Goal: Transaction & Acquisition: Purchase product/service

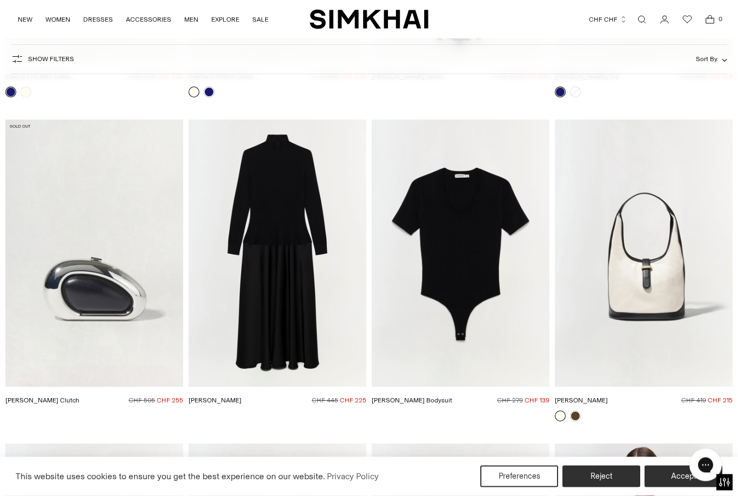
scroll to position [4214, 0]
click at [460, 300] on img "Drew Bodysuit" at bounding box center [461, 252] width 178 height 267
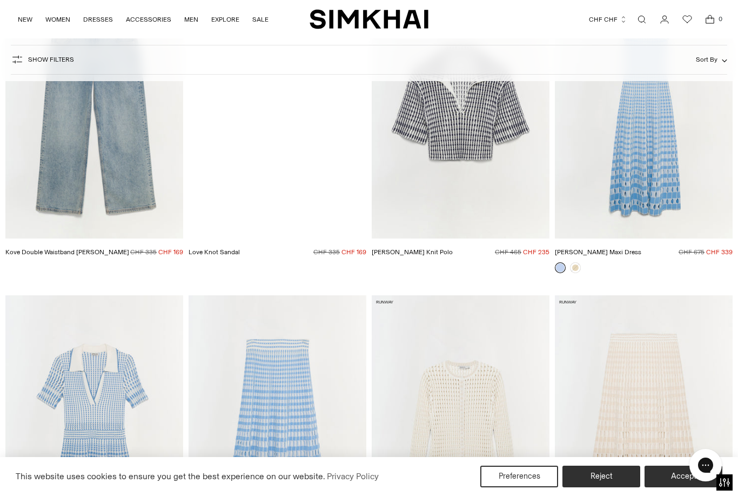
scroll to position [6614, 0]
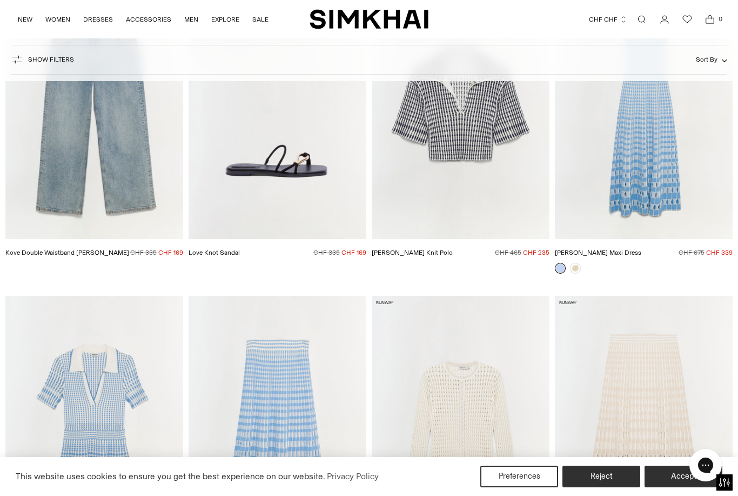
click at [309, 199] on img "Love Knot Sandal" at bounding box center [278, 105] width 178 height 267
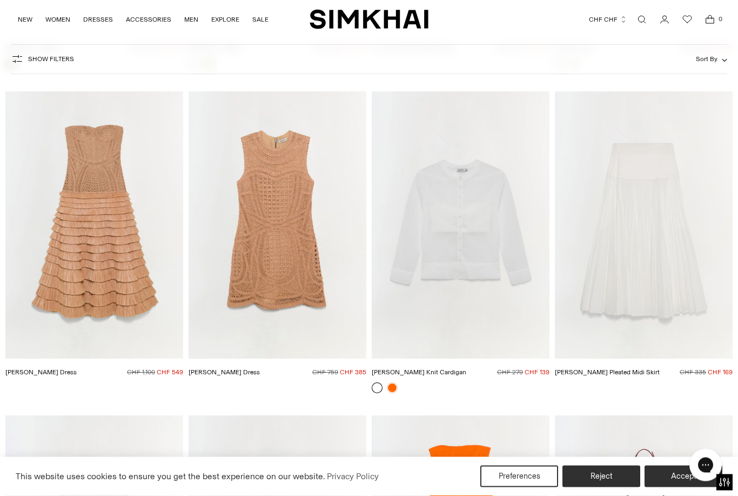
scroll to position [10667, 0]
click at [271, 276] on img "Coen Dress" at bounding box center [278, 224] width 178 height 267
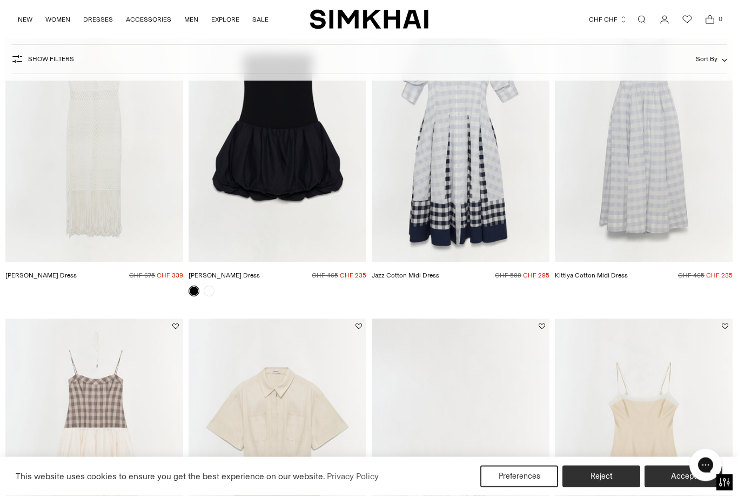
scroll to position [0, 0]
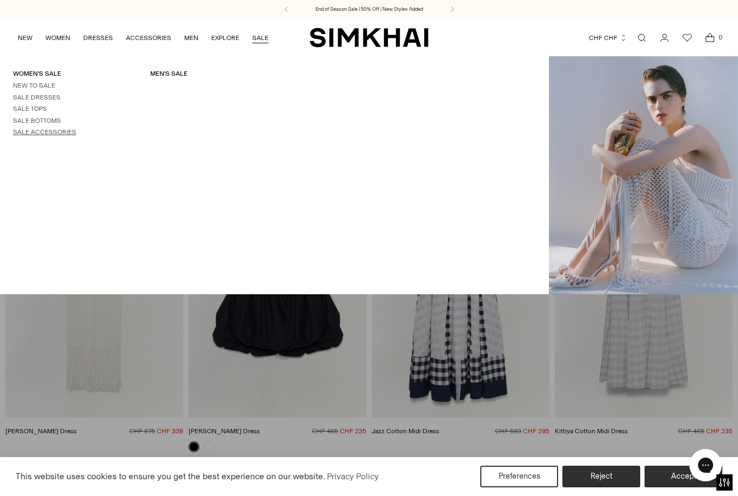
click at [62, 128] on link "Sale Accessories" at bounding box center [44, 132] width 63 height 8
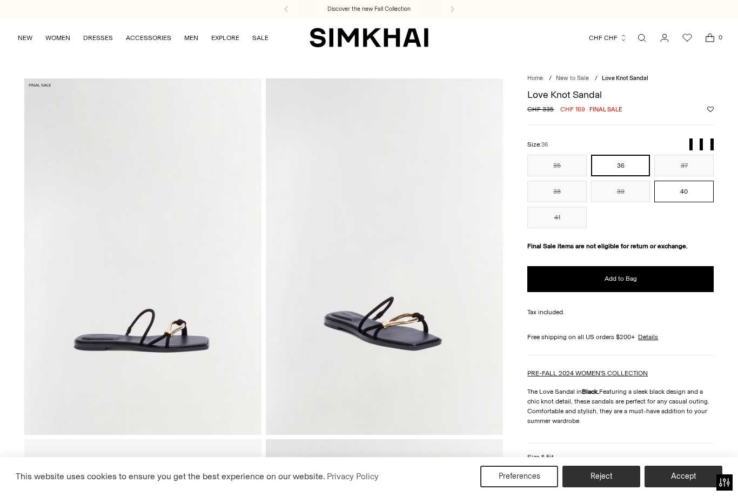
click at [683, 196] on button "40" at bounding box center [683, 191] width 59 height 22
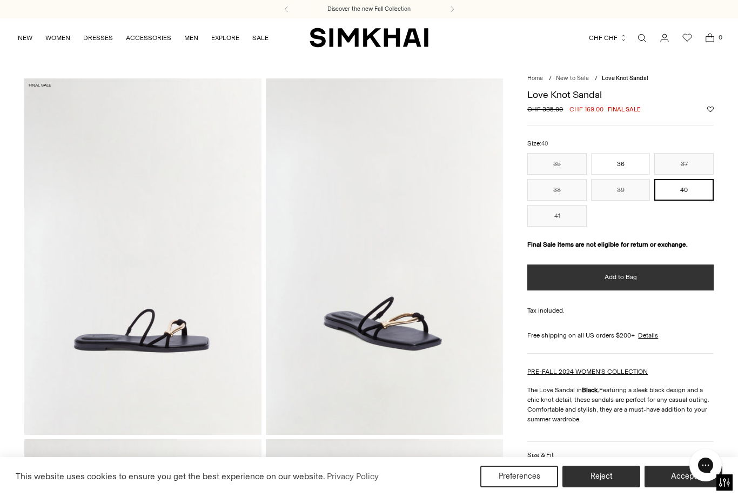
click at [674, 283] on button "Add to Bag" at bounding box center [620, 277] width 186 height 26
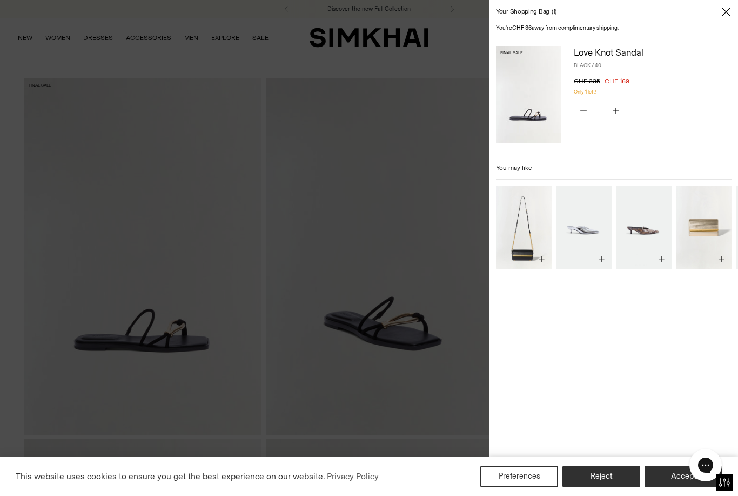
click at [404, 268] on div at bounding box center [369, 248] width 738 height 496
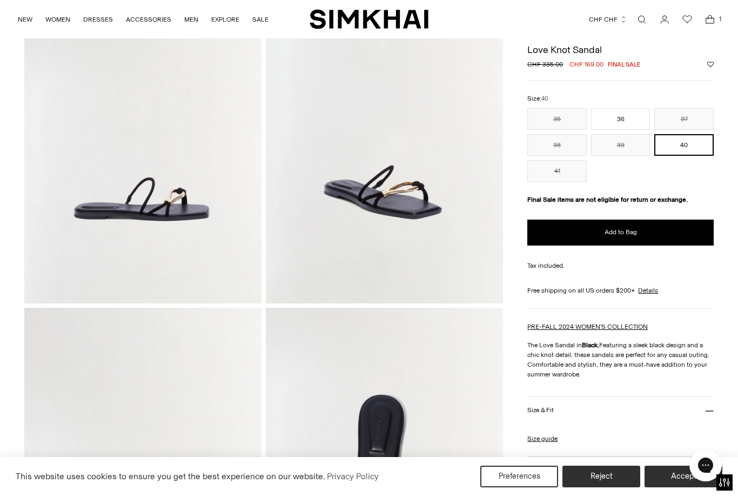
scroll to position [128, 0]
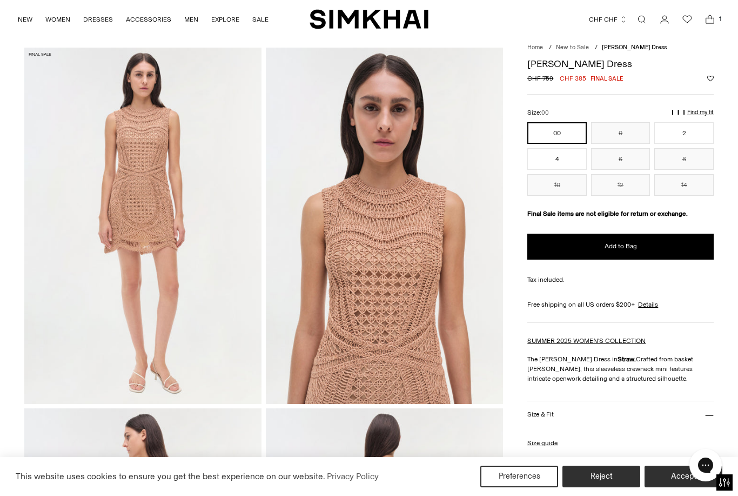
scroll to position [33, 0]
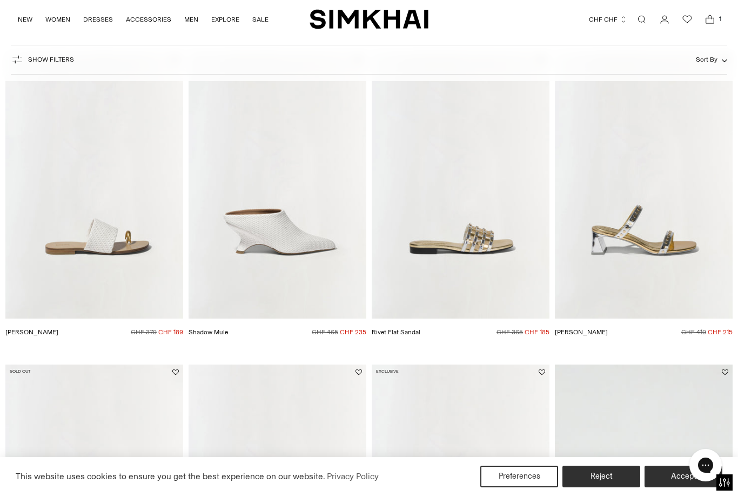
click at [108, 274] on img "Ariana Sandal" at bounding box center [94, 185] width 178 height 267
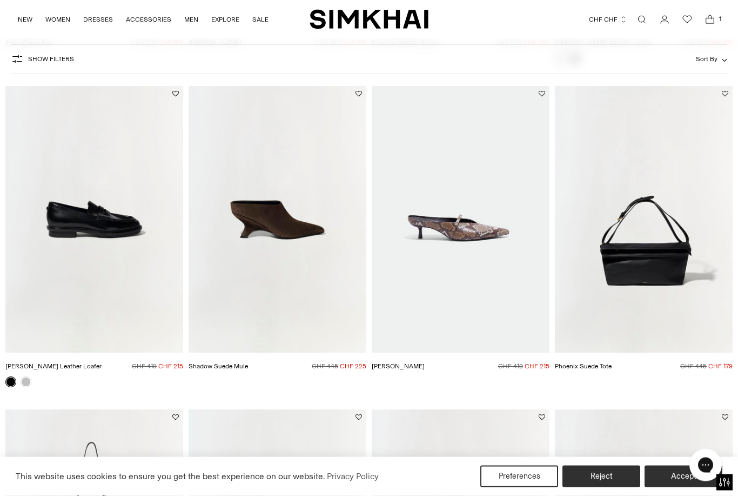
scroll to position [1326, 0]
click at [335, 172] on img "Shadow Suede Mule" at bounding box center [278, 219] width 178 height 267
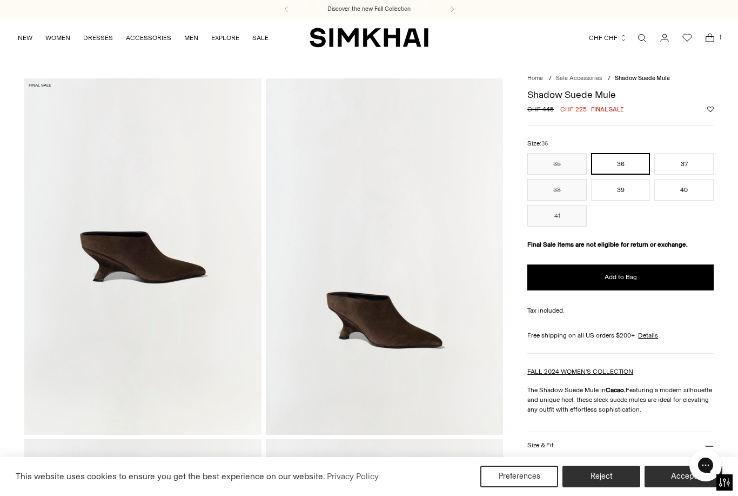
click at [117, 373] on img at bounding box center [142, 256] width 237 height 356
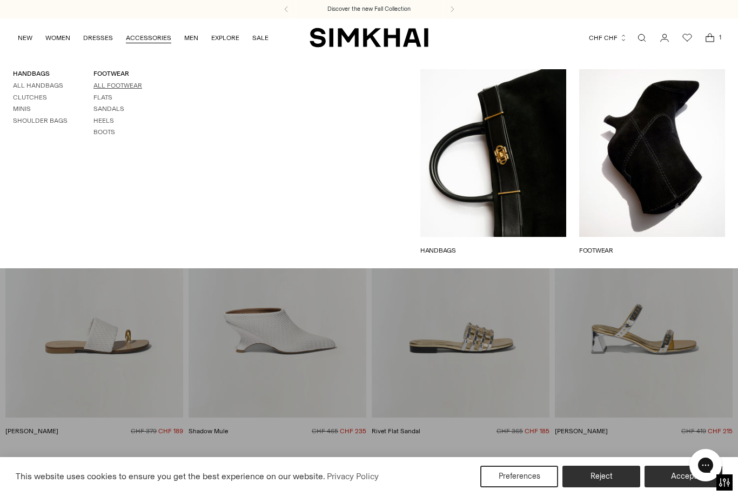
click at [115, 83] on link "All Footwear" at bounding box center [117, 86] width 49 height 8
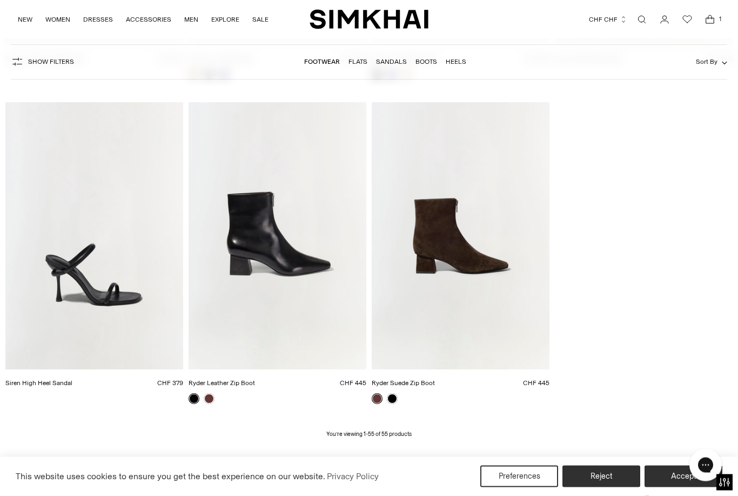
scroll to position [4259, 0]
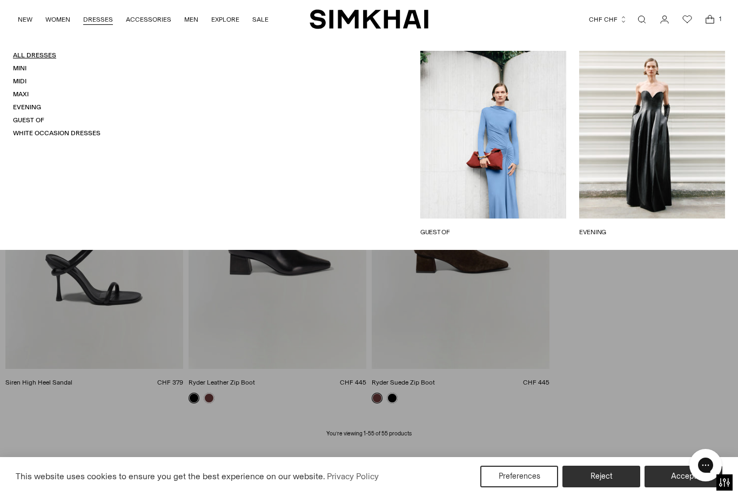
click at [31, 53] on link "All Dresses" at bounding box center [34, 55] width 43 height 8
